Goal: Information Seeking & Learning: Learn about a topic

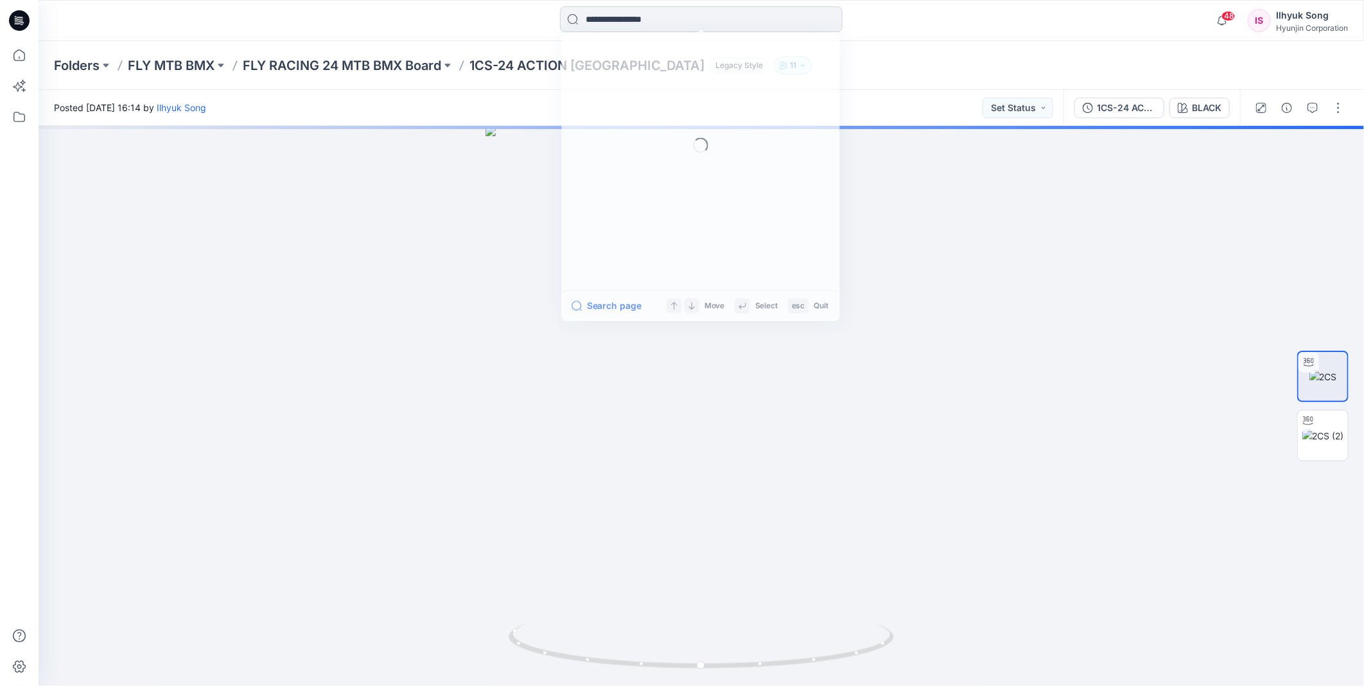
click at [654, 22] on input at bounding box center [701, 19] width 283 height 26
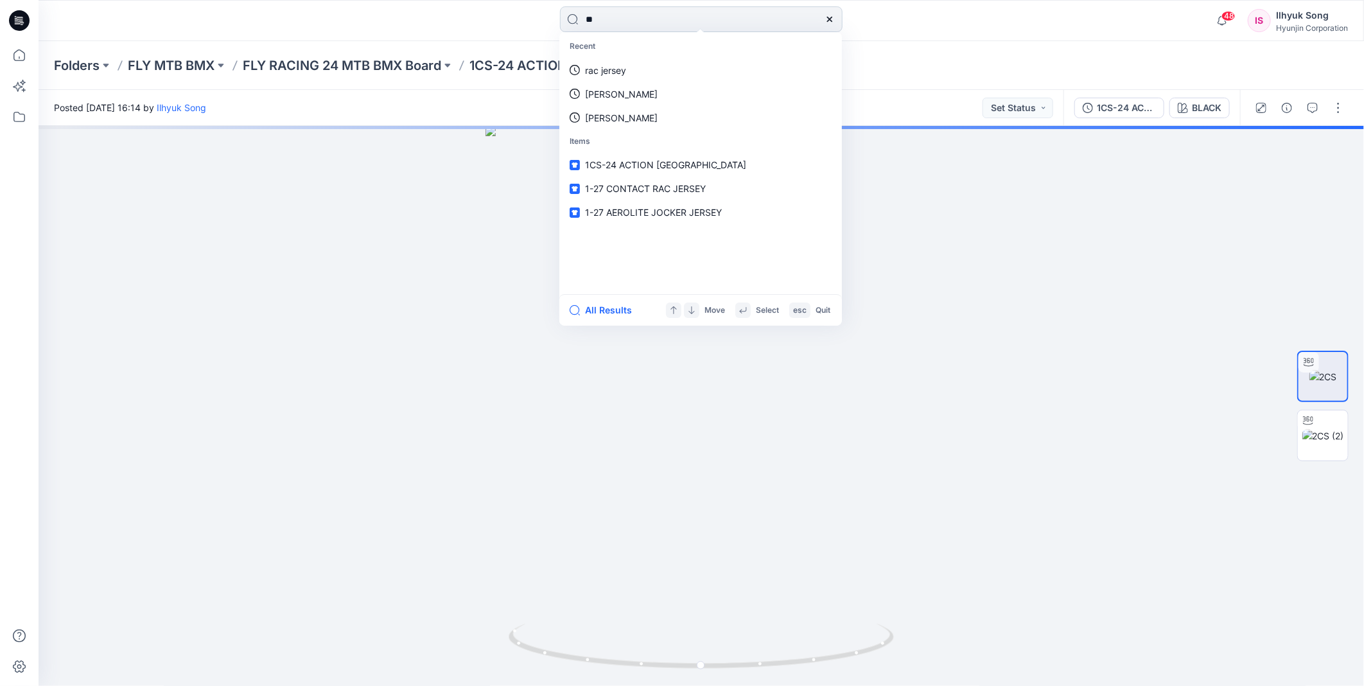
type input "*"
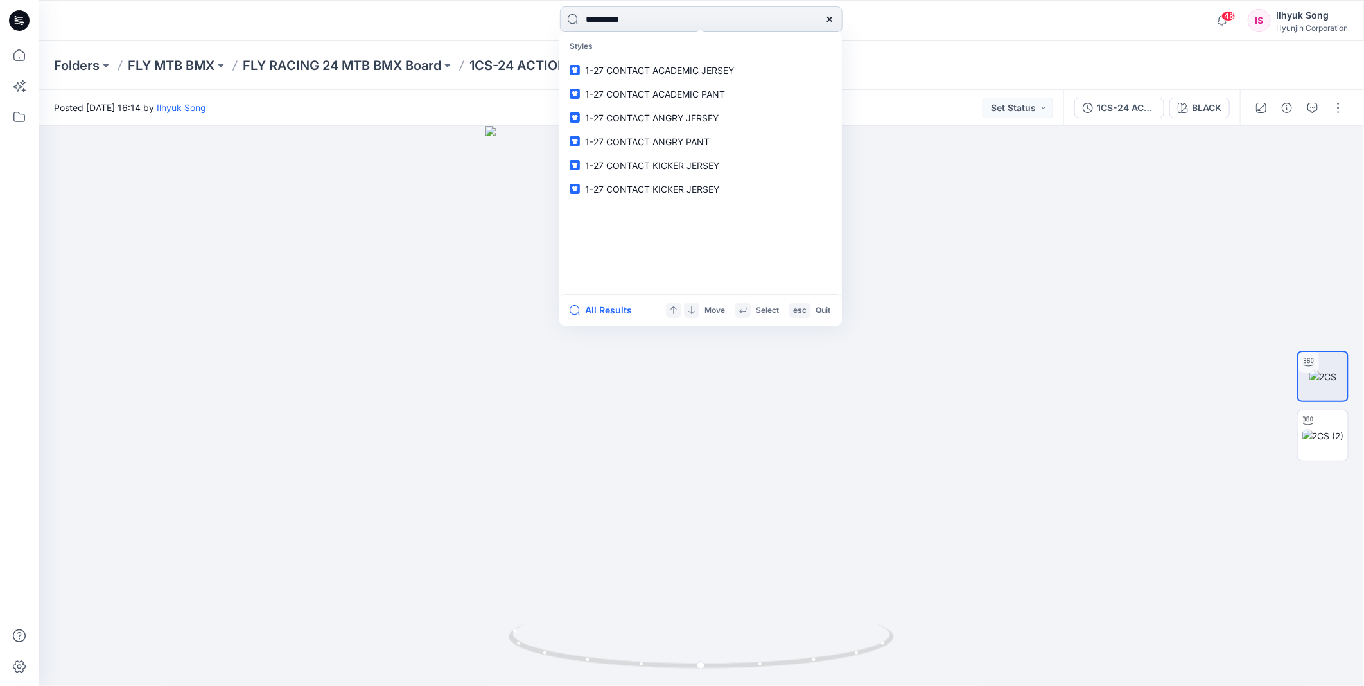
type input "**********"
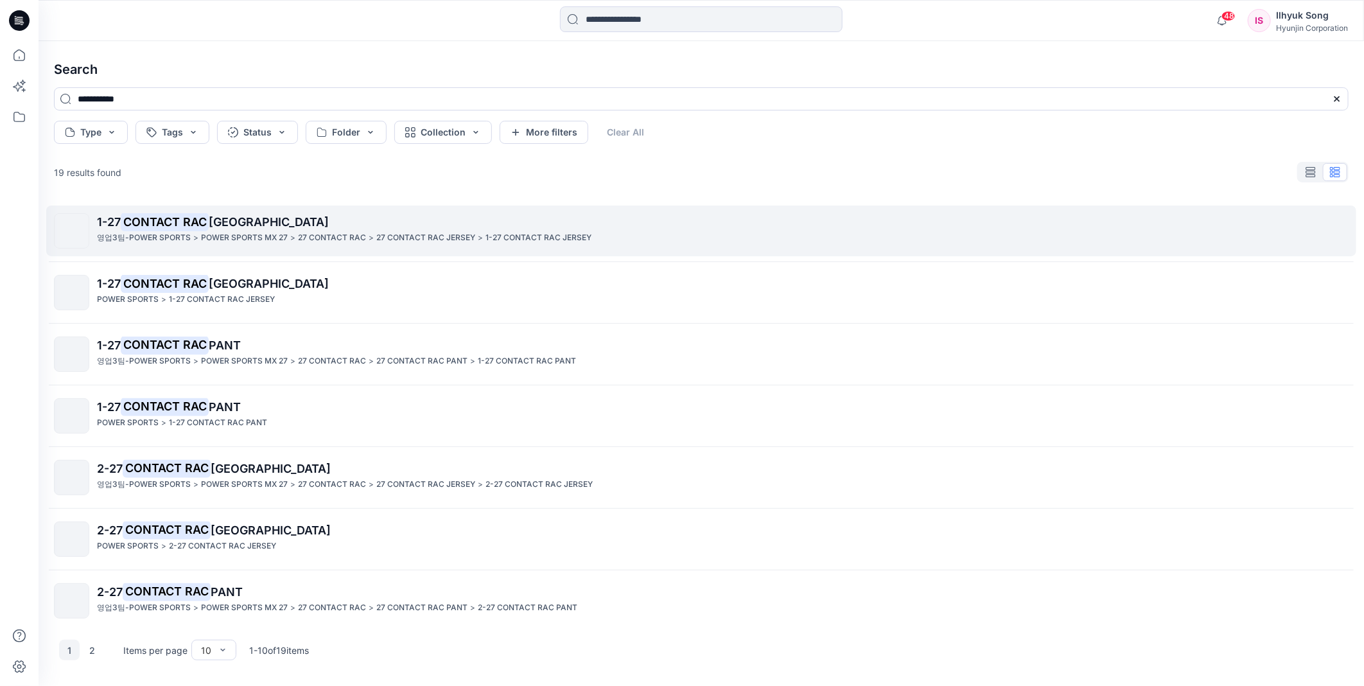
click at [214, 231] on p "1-27 CONTACT RAC JERSEY" at bounding box center [722, 222] width 1251 height 18
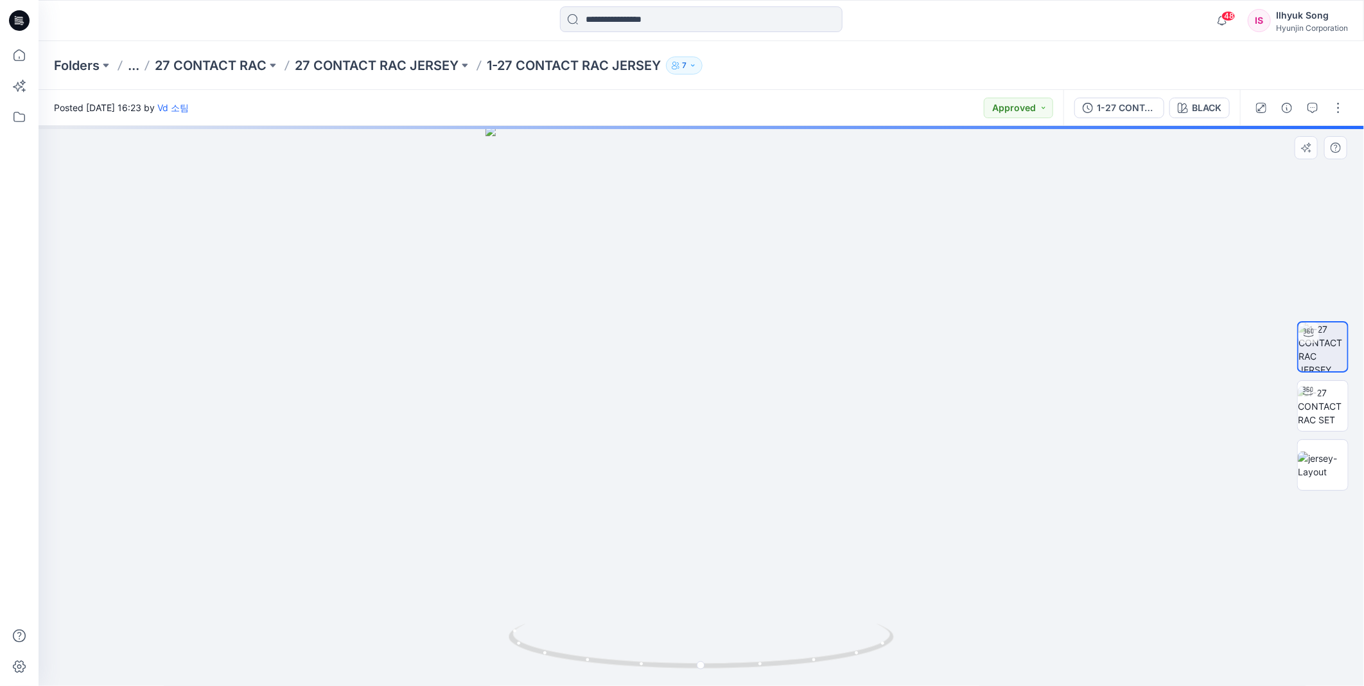
click at [753, 354] on div at bounding box center [702, 406] width 1326 height 560
drag, startPoint x: 718, startPoint y: 357, endPoint x: 689, endPoint y: 357, distance: 28.9
click at [689, 357] on div at bounding box center [702, 406] width 1326 height 560
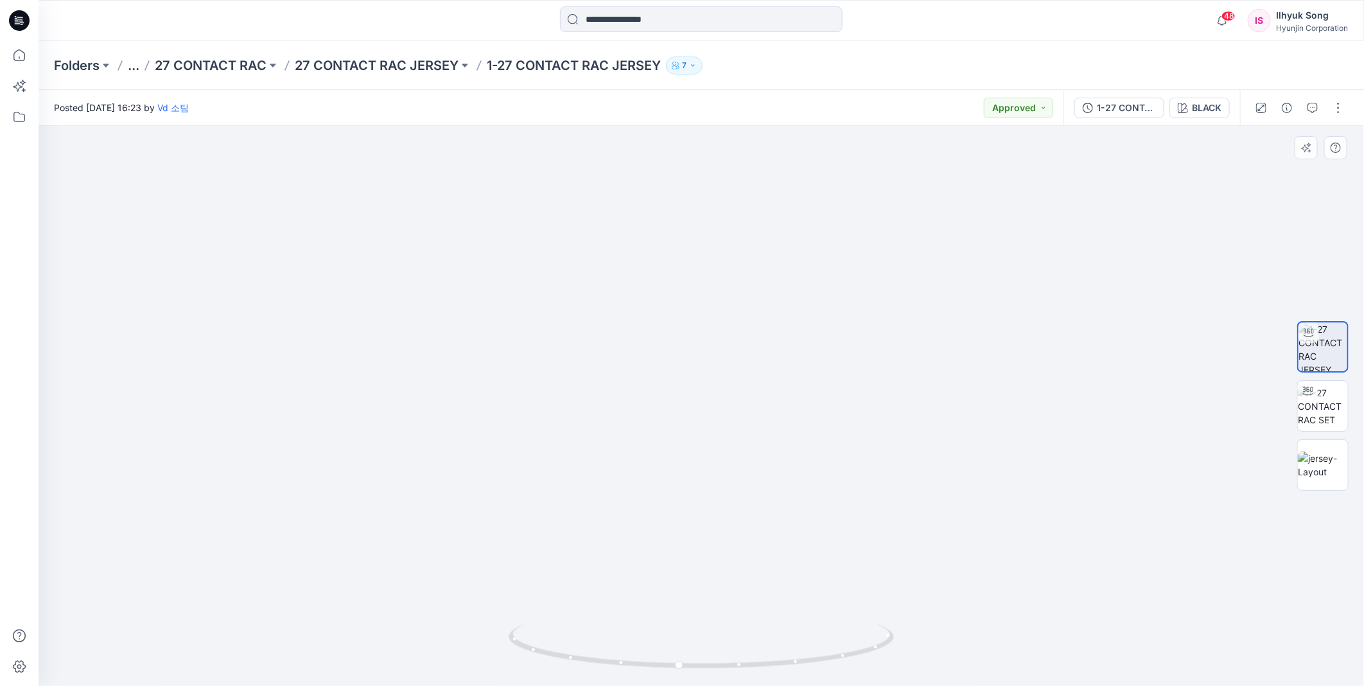
drag, startPoint x: 839, startPoint y: 425, endPoint x: 762, endPoint y: 423, distance: 77.7
click at [762, 423] on img at bounding box center [701, 248] width 909 height 876
drag, startPoint x: 769, startPoint y: 426, endPoint x: 861, endPoint y: 418, distance: 92.2
click at [861, 418] on img at bounding box center [701, 349] width 605 height 676
click at [867, 371] on img at bounding box center [701, 344] width 605 height 683
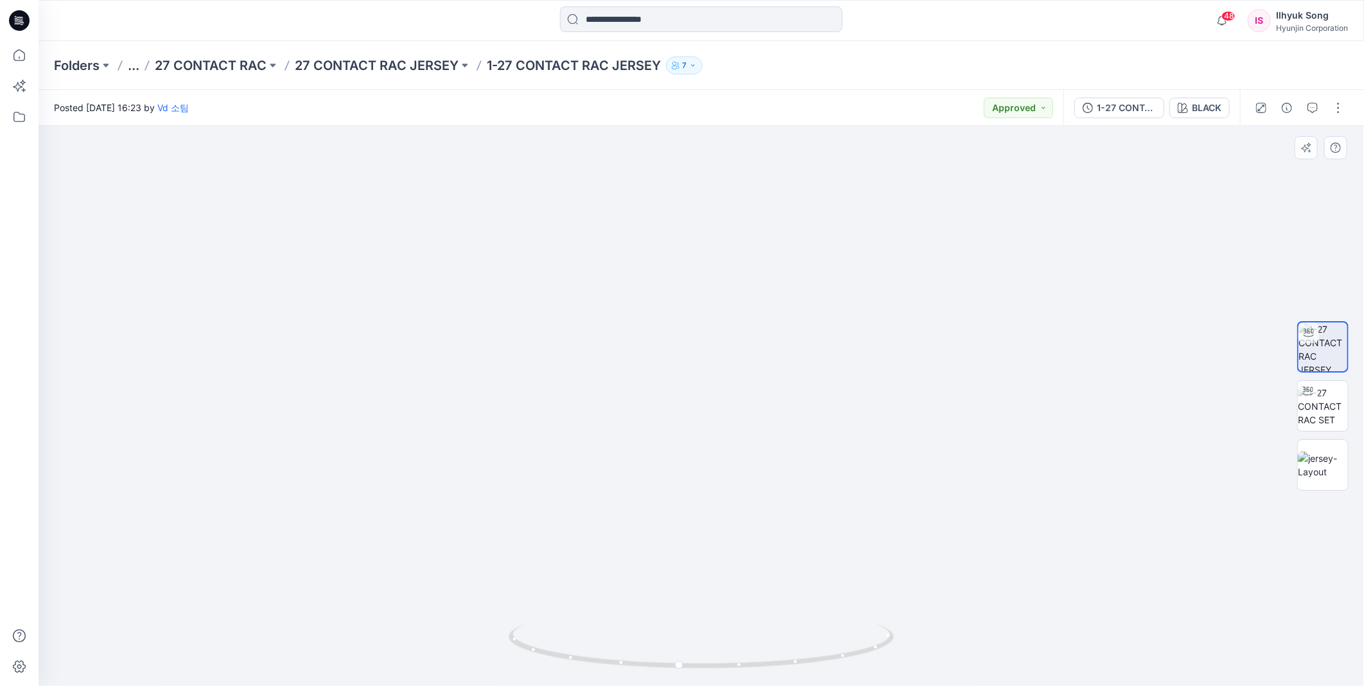
drag, startPoint x: 845, startPoint y: 362, endPoint x: 933, endPoint y: 360, distance: 88.6
click at [938, 351] on img at bounding box center [701, 369] width 518 height 633
drag, startPoint x: 853, startPoint y: 315, endPoint x: 996, endPoint y: 295, distance: 144.6
click at [996, 295] on div at bounding box center [702, 406] width 1326 height 561
drag, startPoint x: 842, startPoint y: 339, endPoint x: 956, endPoint y: 330, distance: 114.0
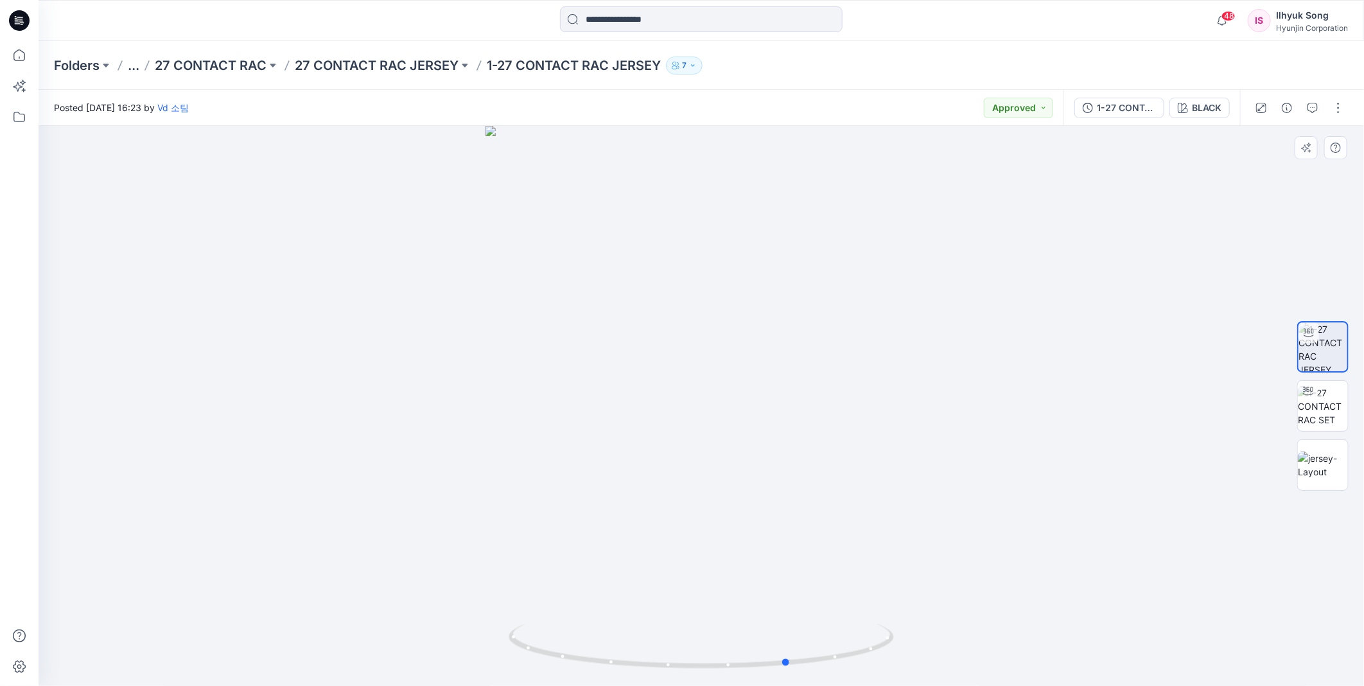
click at [956, 330] on div at bounding box center [702, 406] width 1326 height 560
drag, startPoint x: 676, startPoint y: 384, endPoint x: 798, endPoint y: 375, distance: 122.4
click at [798, 375] on div at bounding box center [702, 406] width 1326 height 560
drag, startPoint x: 808, startPoint y: 415, endPoint x: 962, endPoint y: 432, distance: 155.1
click at [962, 432] on div at bounding box center [702, 406] width 1326 height 560
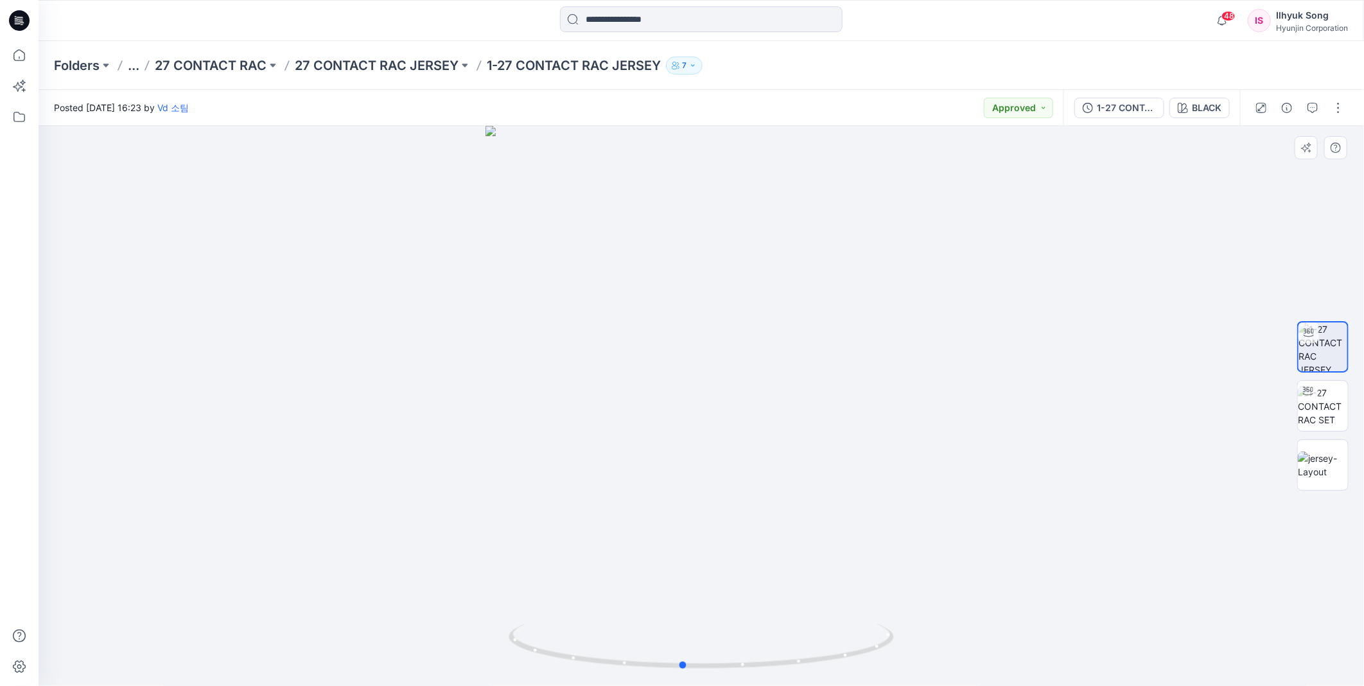
click at [962, 432] on div at bounding box center [702, 406] width 1326 height 560
drag, startPoint x: 804, startPoint y: 412, endPoint x: 767, endPoint y: 409, distance: 36.7
click at [767, 409] on div at bounding box center [702, 406] width 1326 height 560
